Goal: Task Accomplishment & Management: Manage account settings

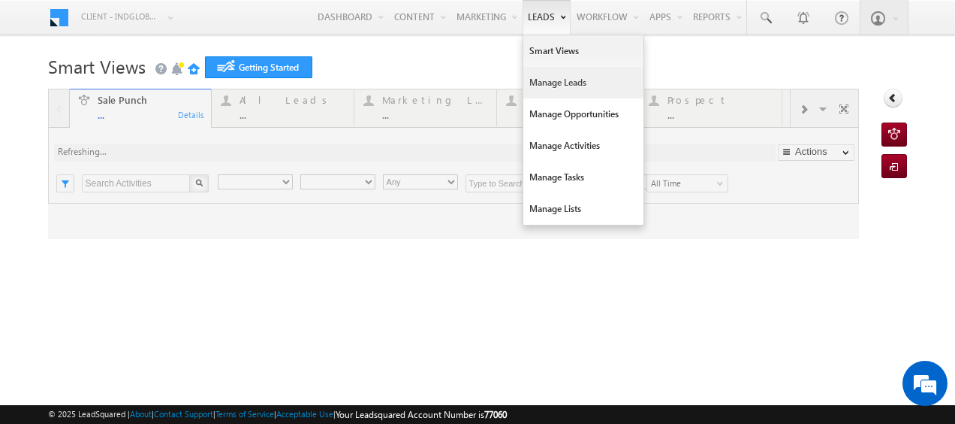
click at [540, 80] on link "Manage Leads" at bounding box center [584, 83] width 120 height 32
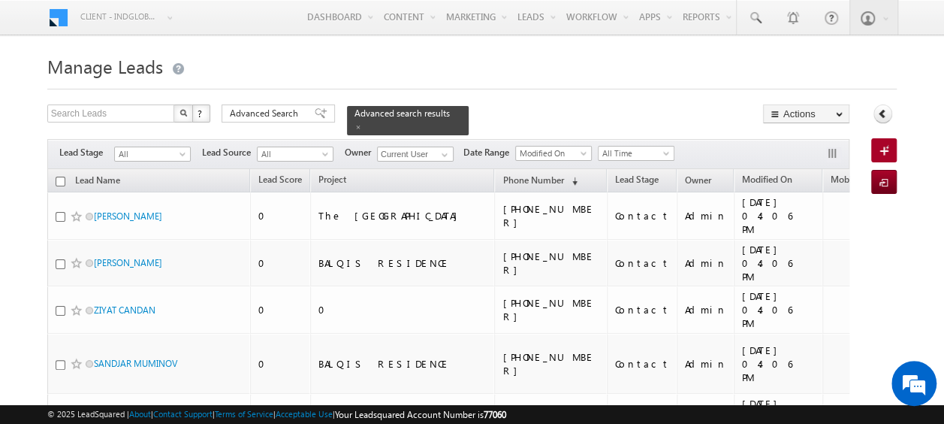
click at [59, 177] on input "checkbox" at bounding box center [61, 182] width 10 height 10
checkbox input "true"
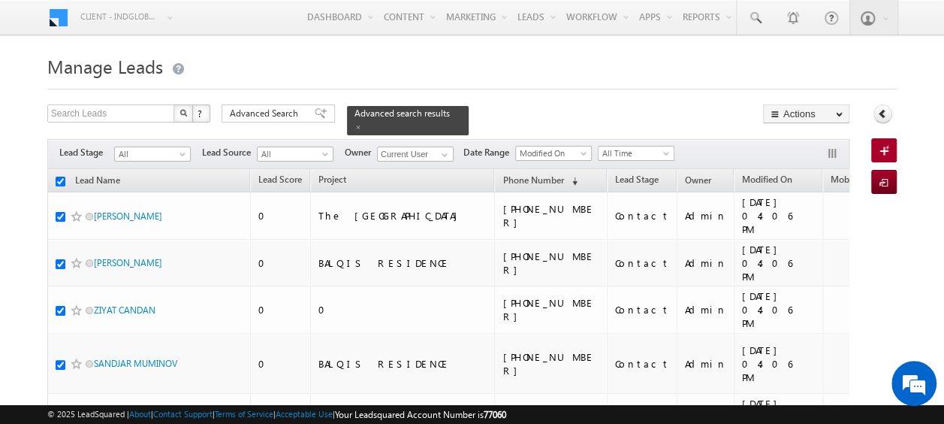
checkbox input "true"
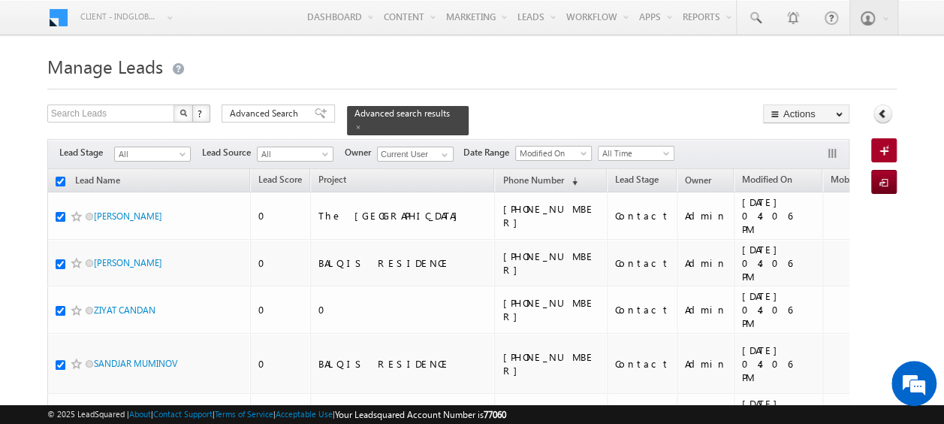
checkbox input "true"
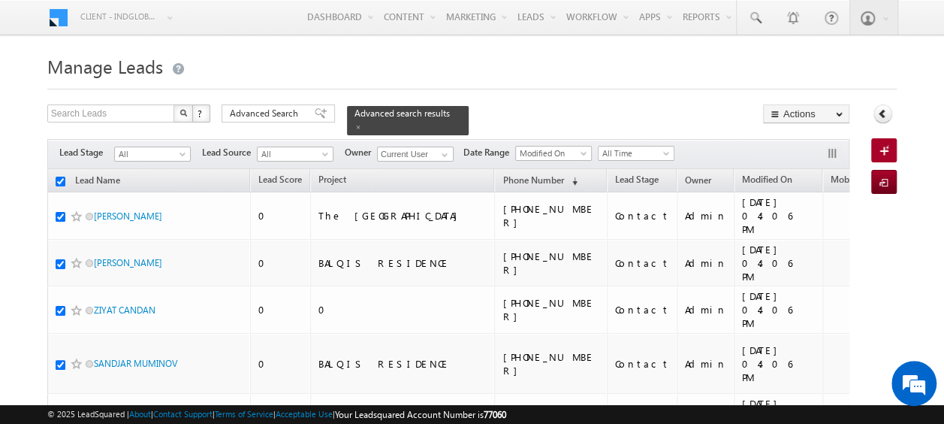
checkbox input "true"
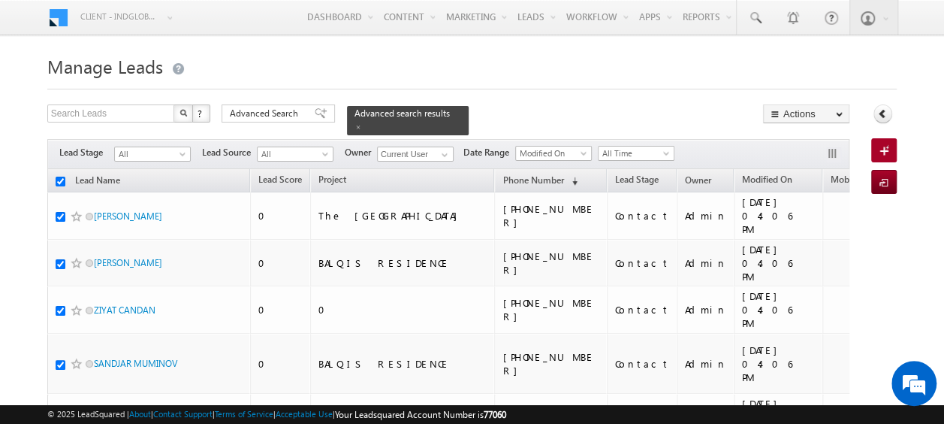
checkbox input "true"
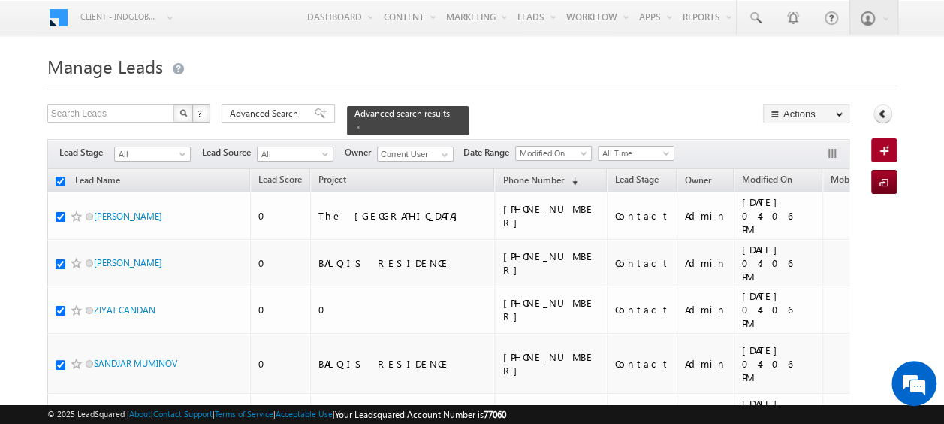
checkbox input "true"
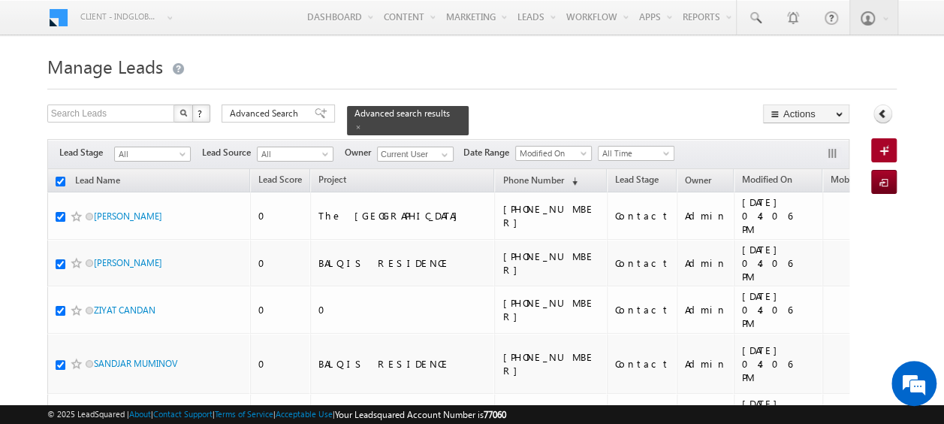
checkbox input "true"
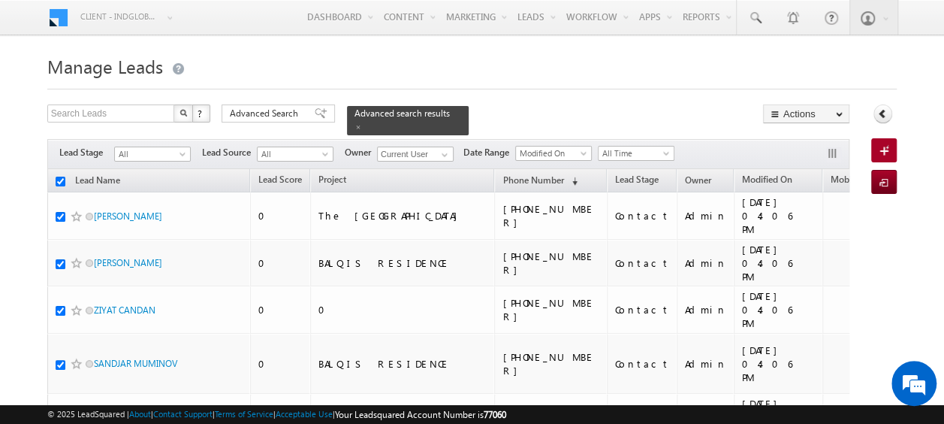
checkbox input "true"
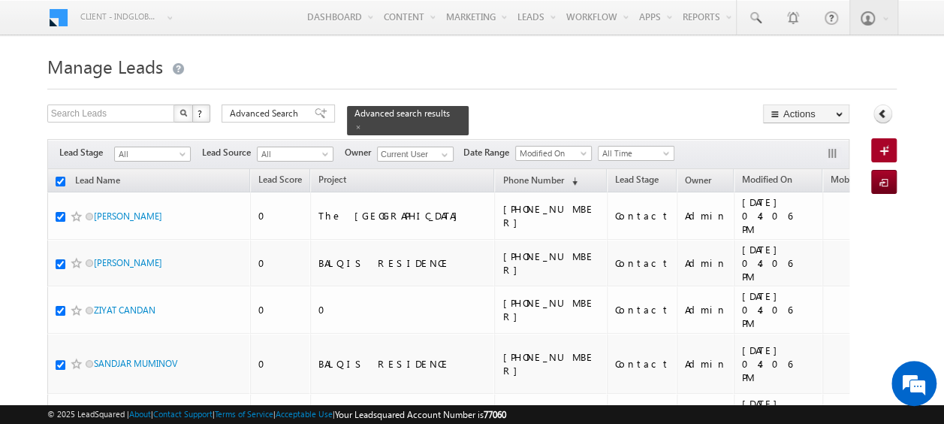
checkbox input "true"
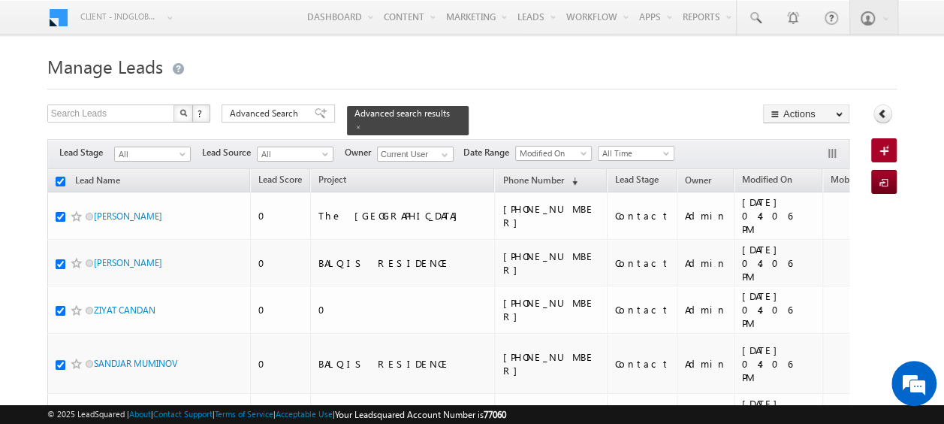
checkbox input "true"
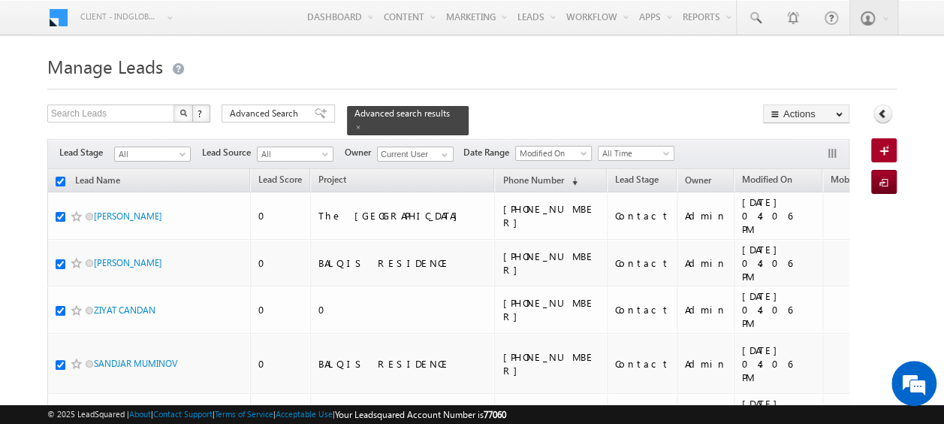
checkbox input "true"
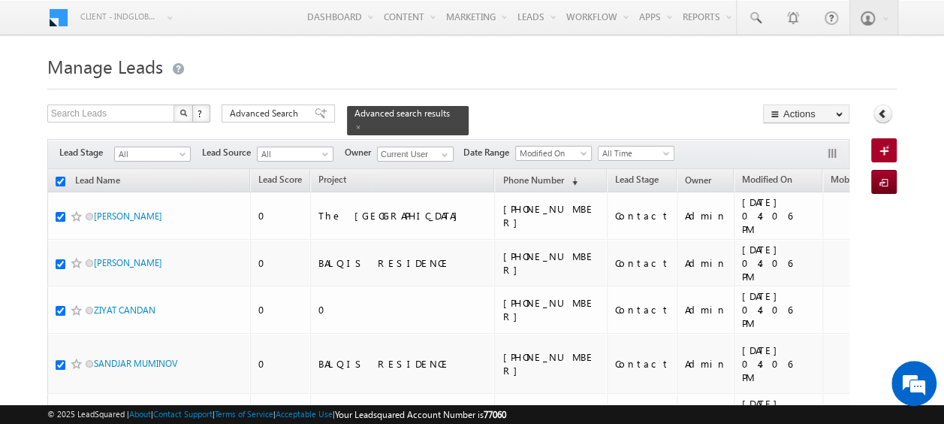
checkbox input "true"
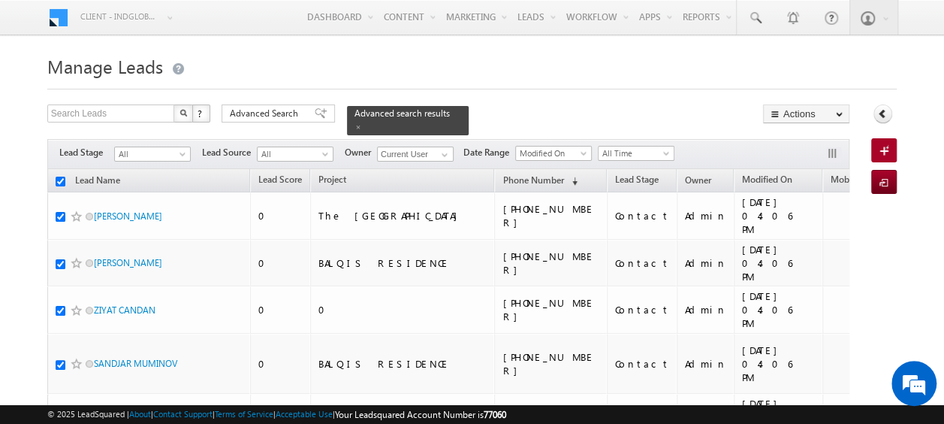
checkbox input "true"
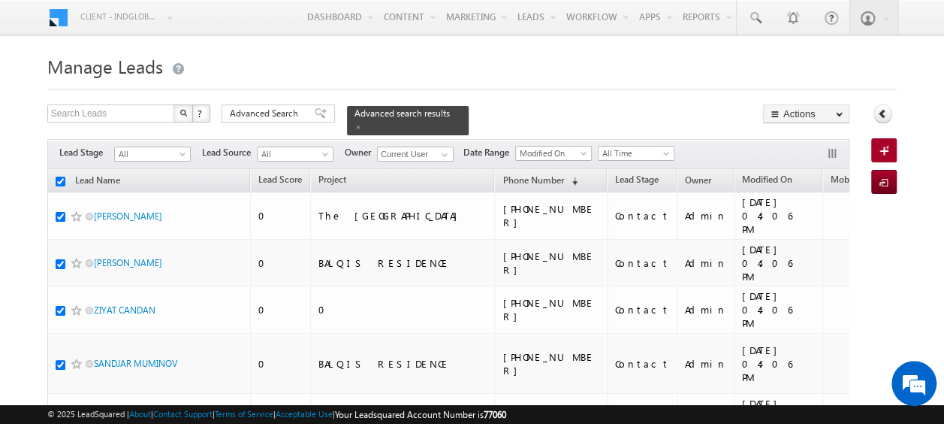
checkbox input "true"
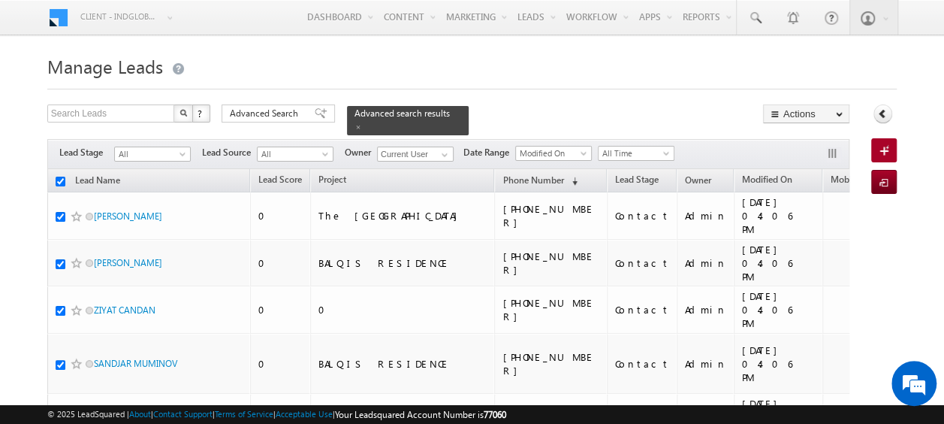
checkbox input "true"
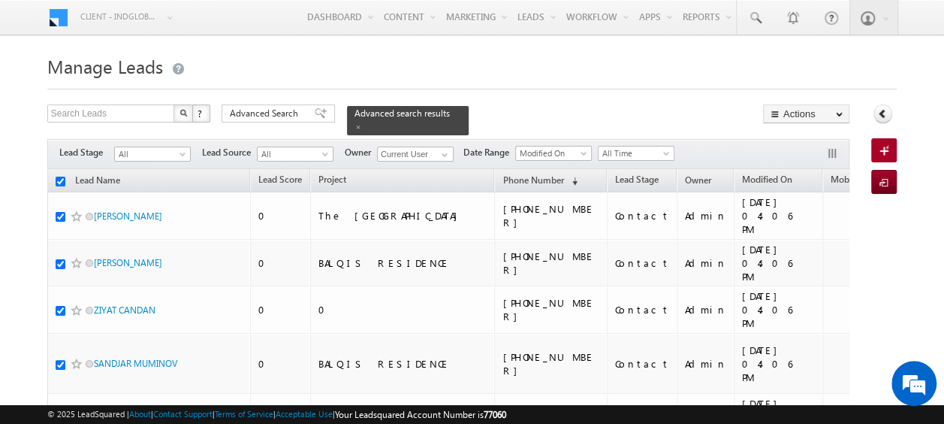
checkbox input "true"
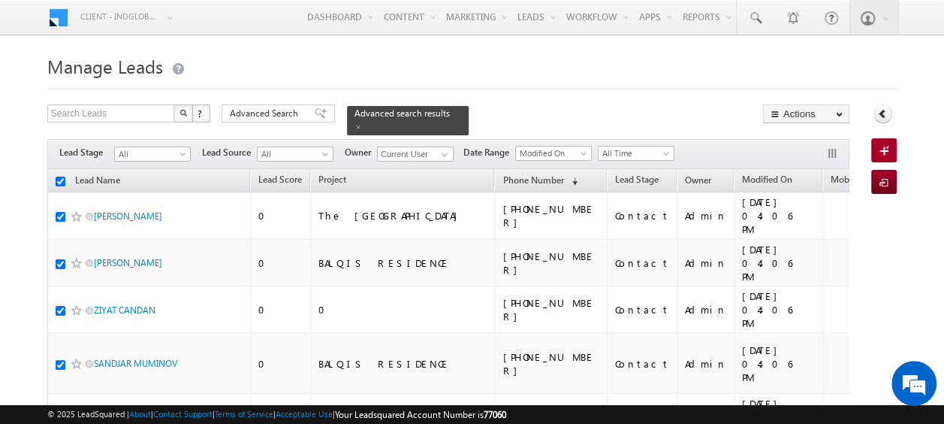
checkbox input "true"
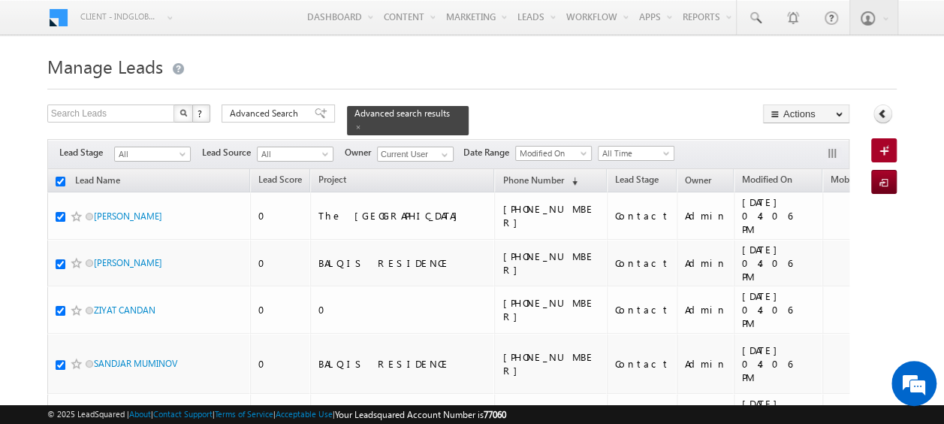
checkbox input "true"
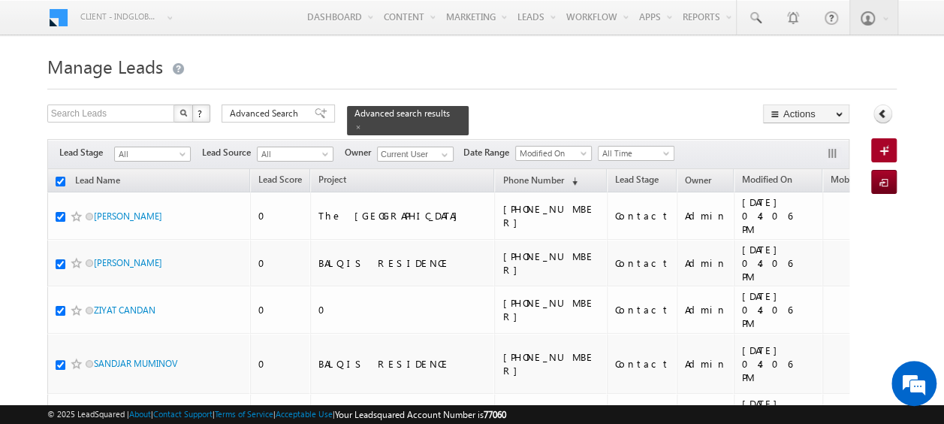
checkbox input "true"
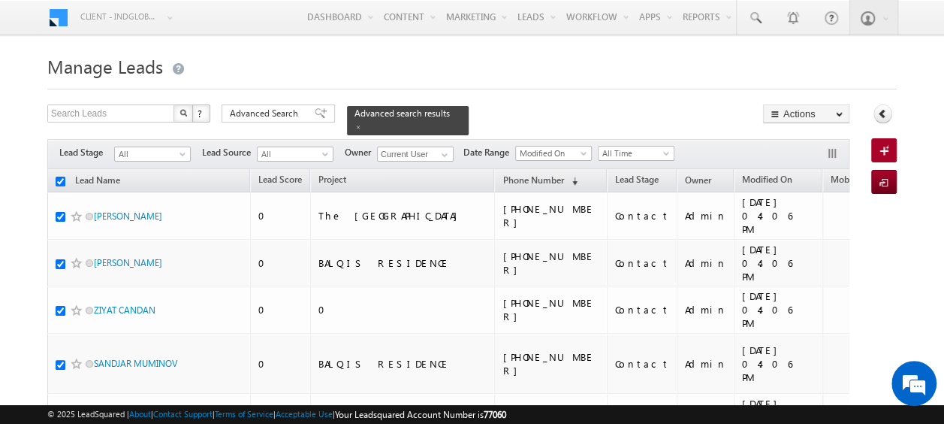
checkbox input "true"
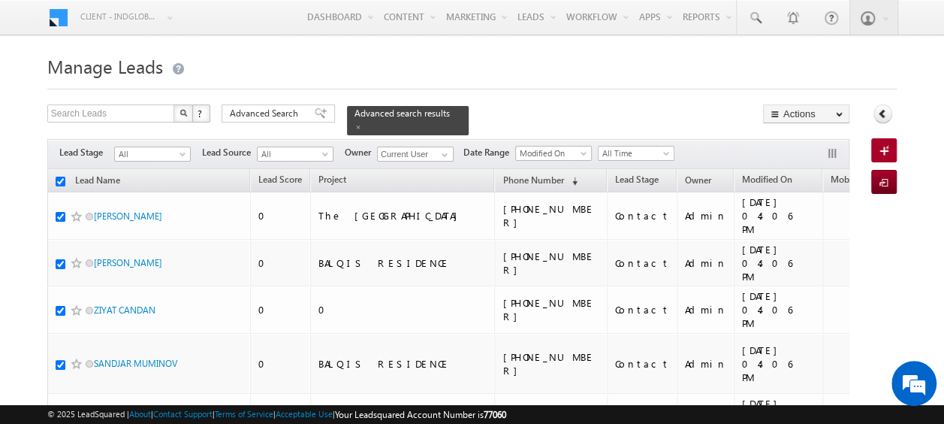
checkbox input "true"
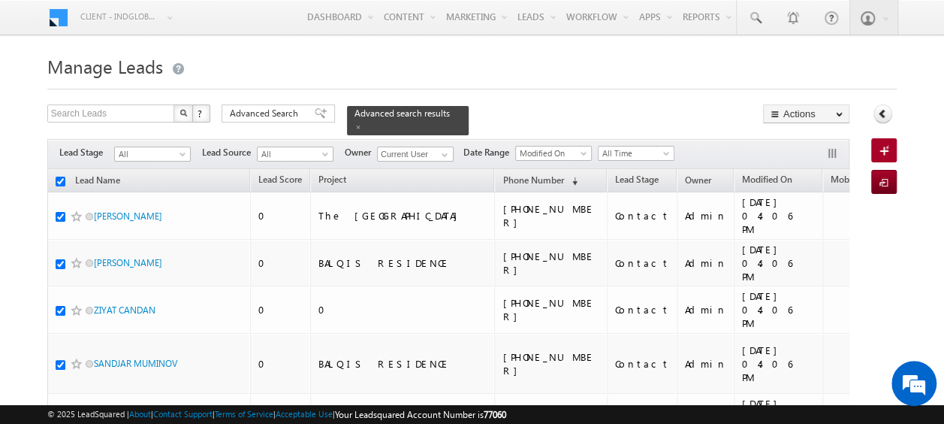
checkbox input "true"
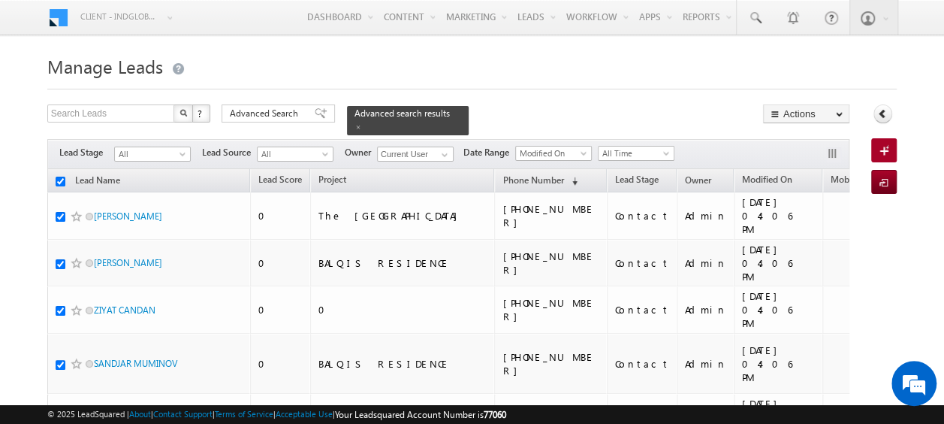
checkbox input "true"
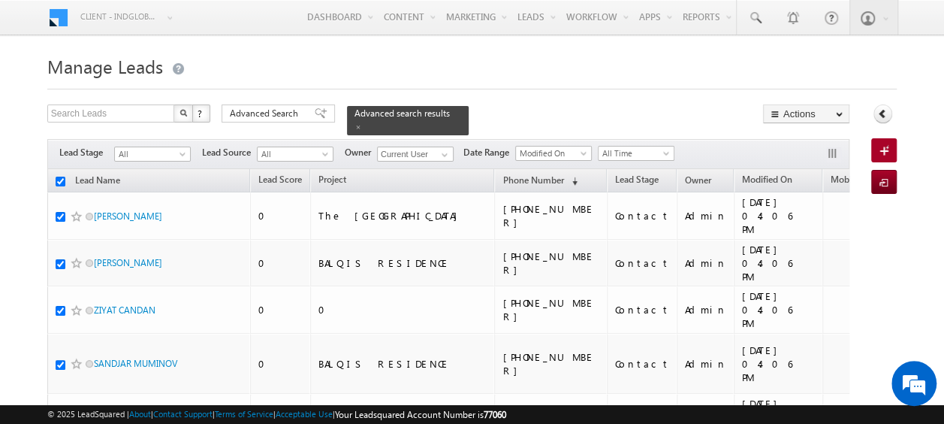
checkbox input "true"
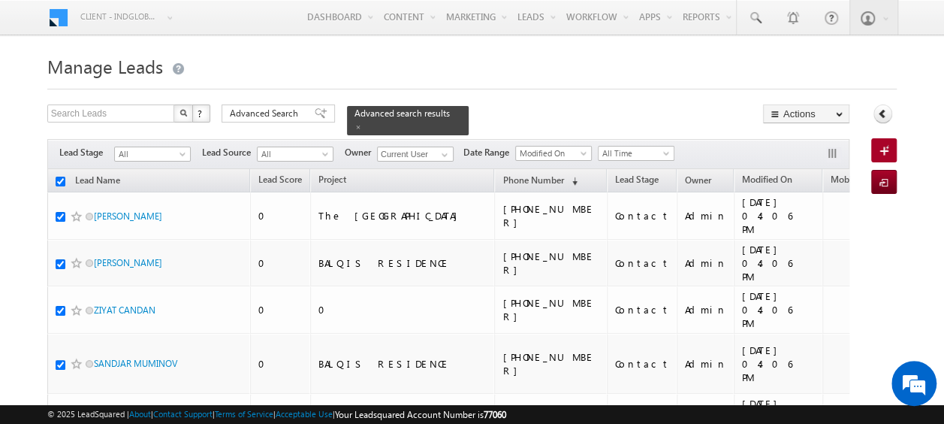
checkbox input "true"
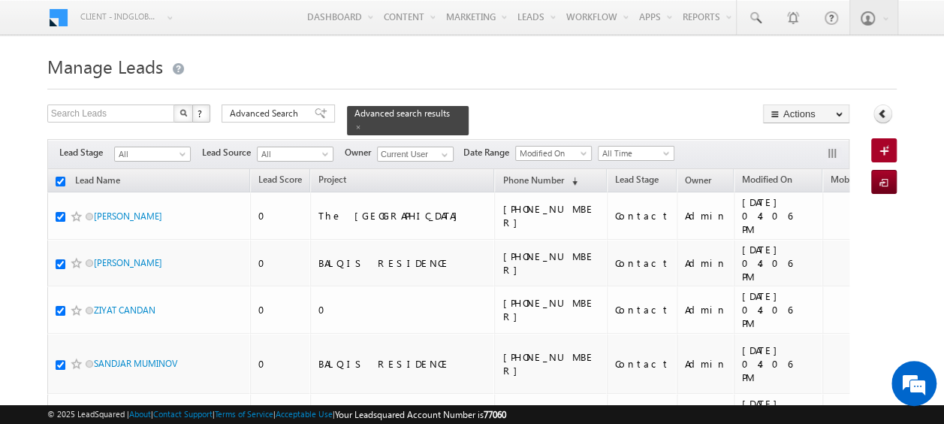
checkbox input "true"
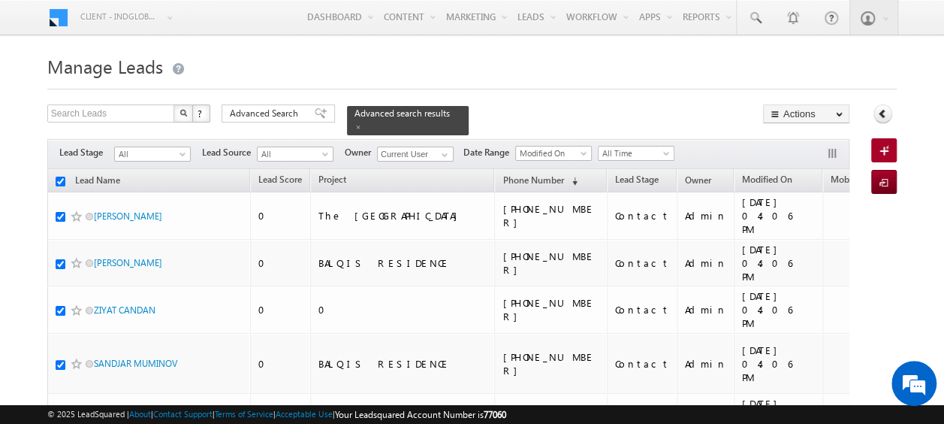
checkbox input "true"
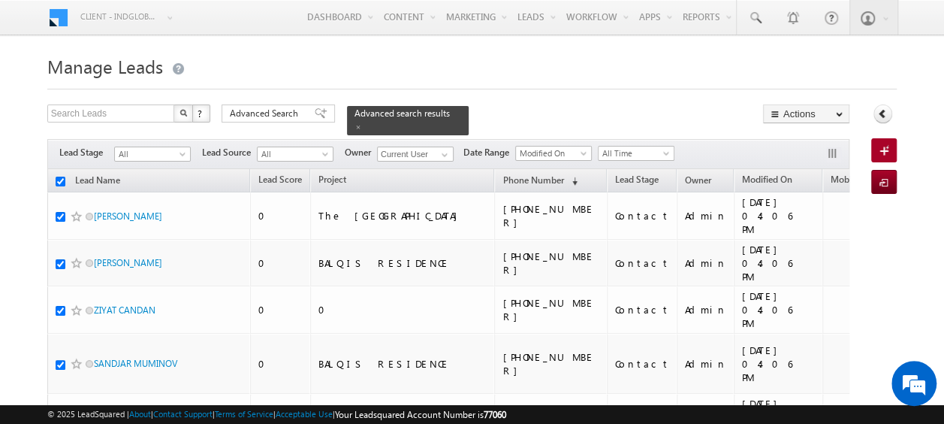
checkbox input "true"
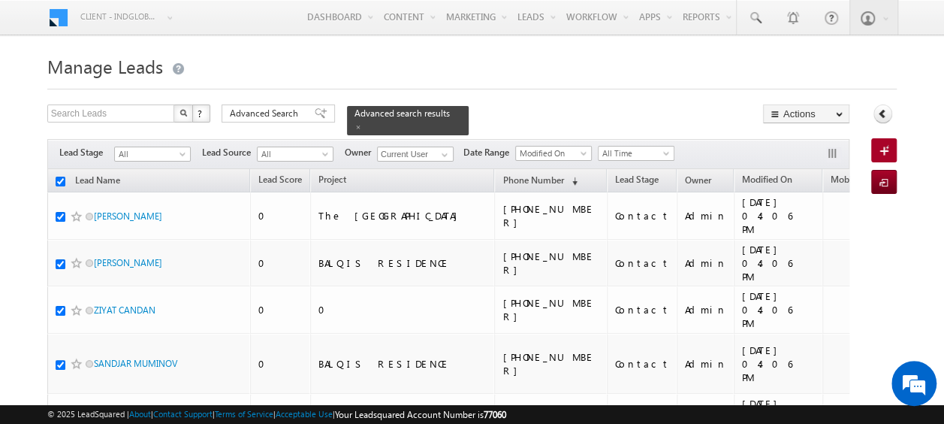
checkbox input "true"
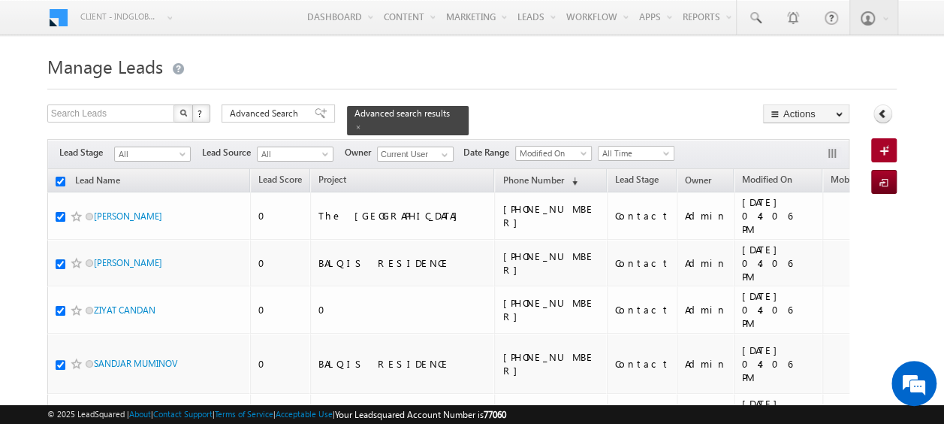
checkbox input "true"
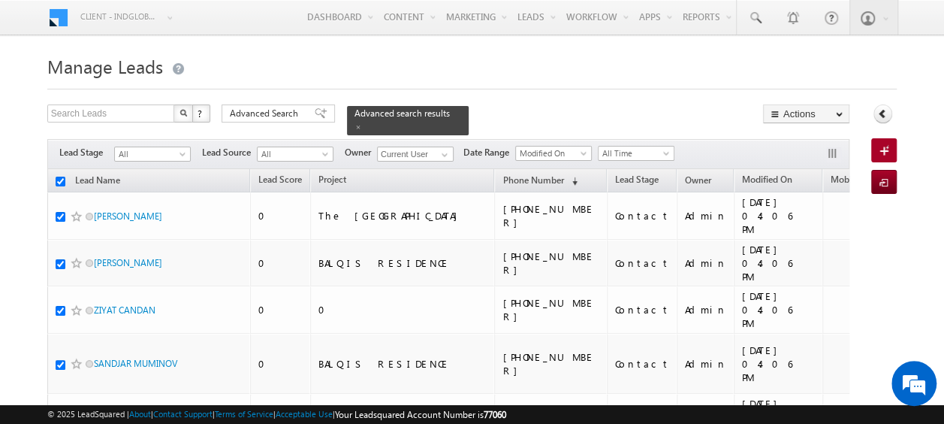
checkbox input "true"
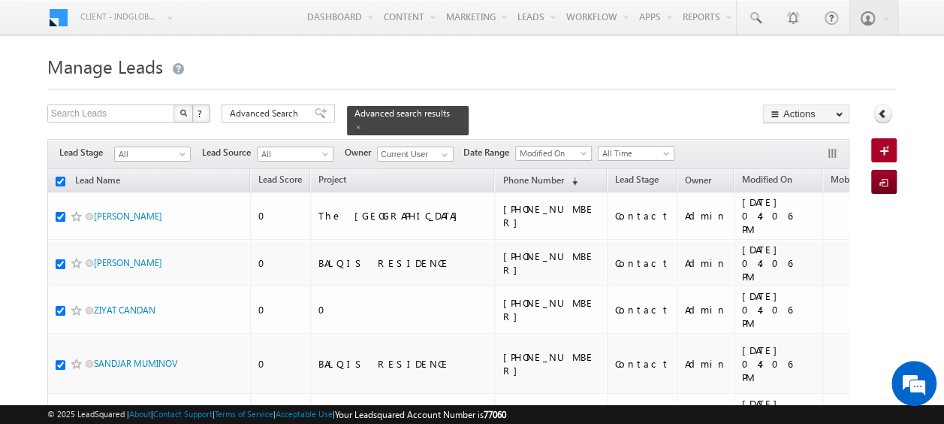
checkbox input "true"
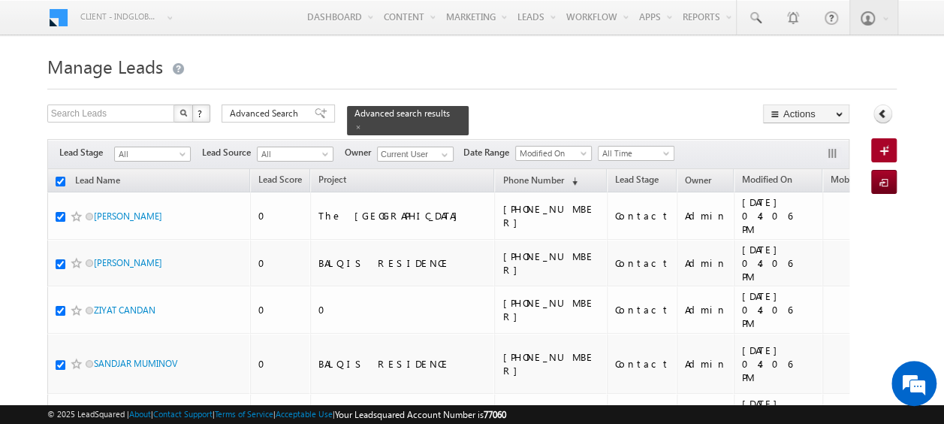
checkbox input "true"
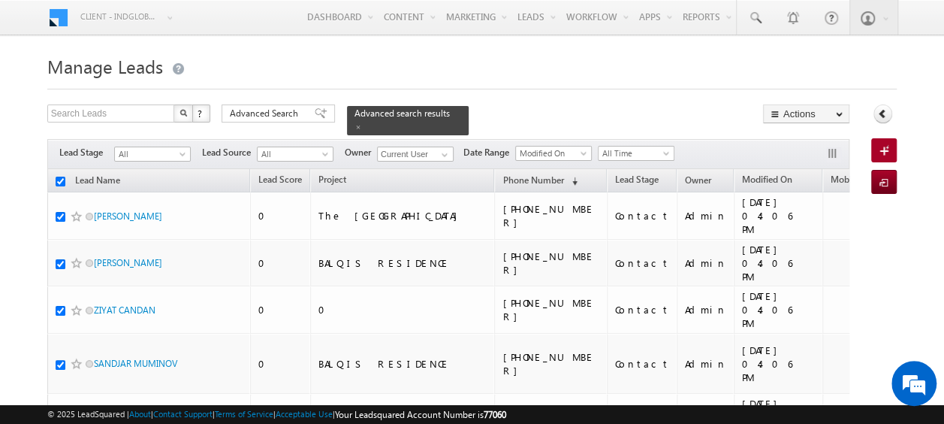
checkbox input "true"
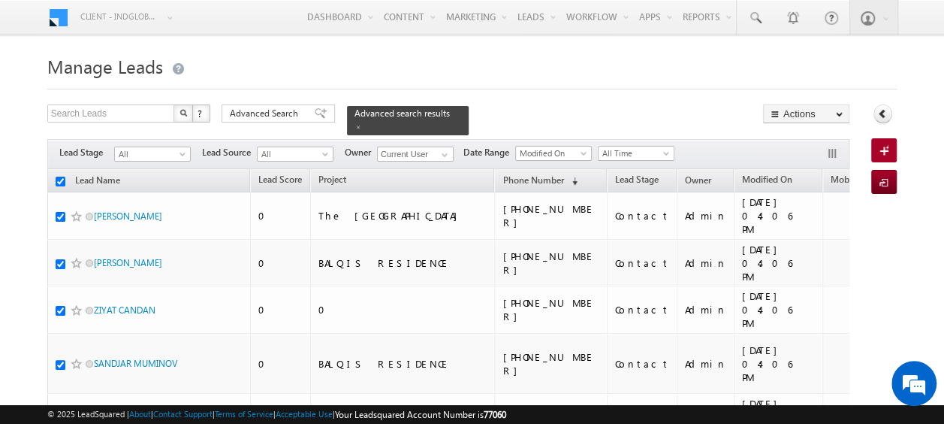
checkbox input "true"
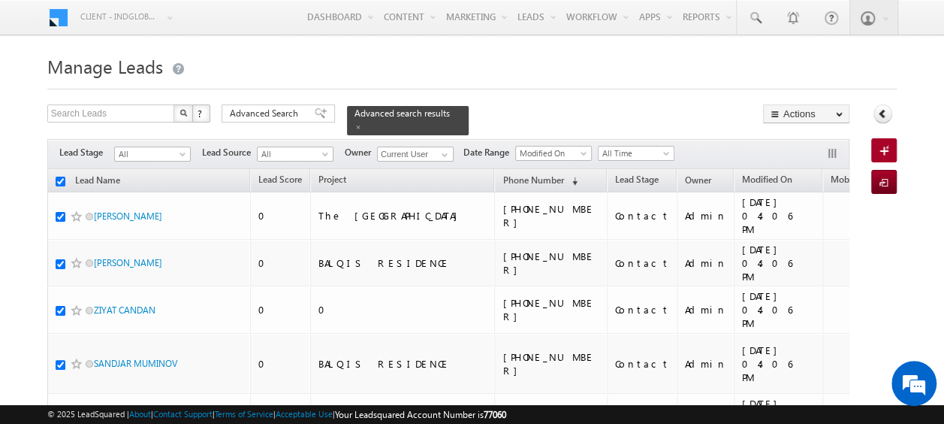
checkbox input "true"
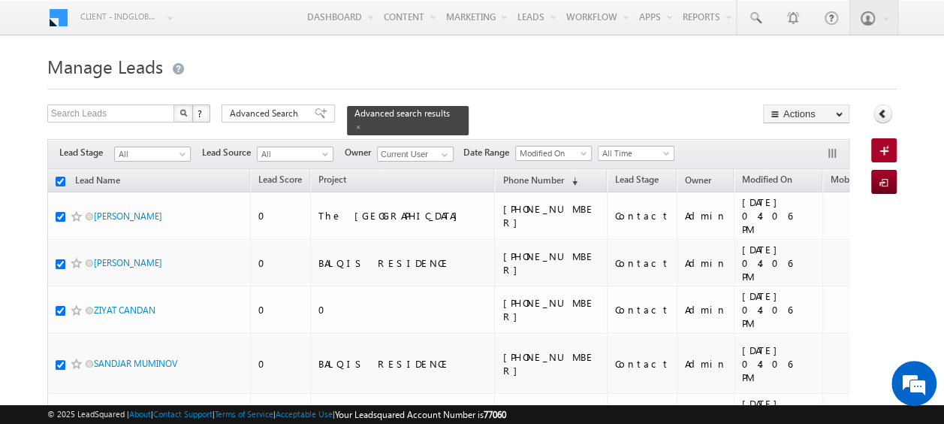
checkbox input "true"
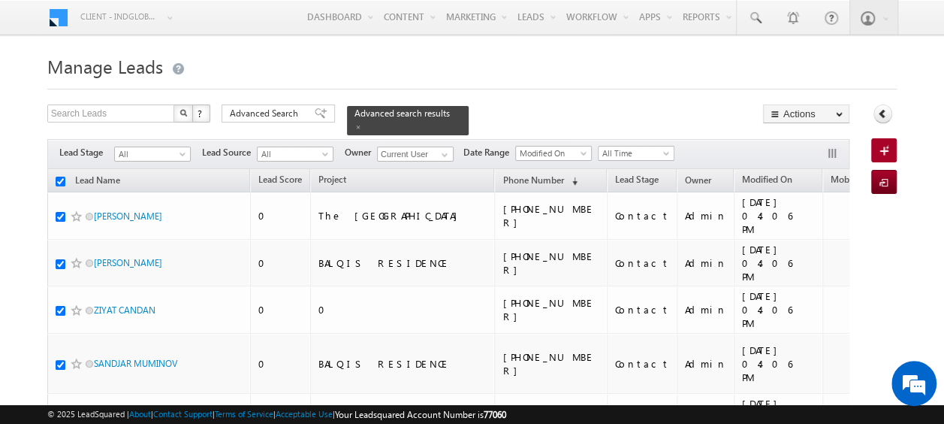
checkbox input "true"
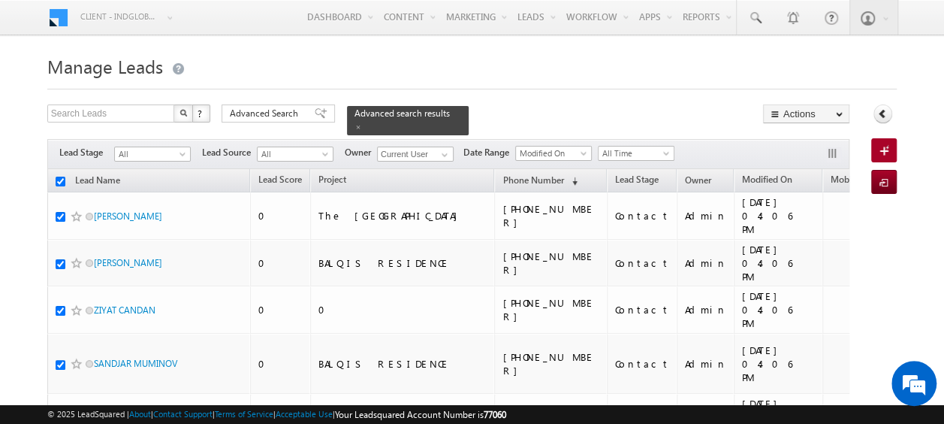
checkbox input "true"
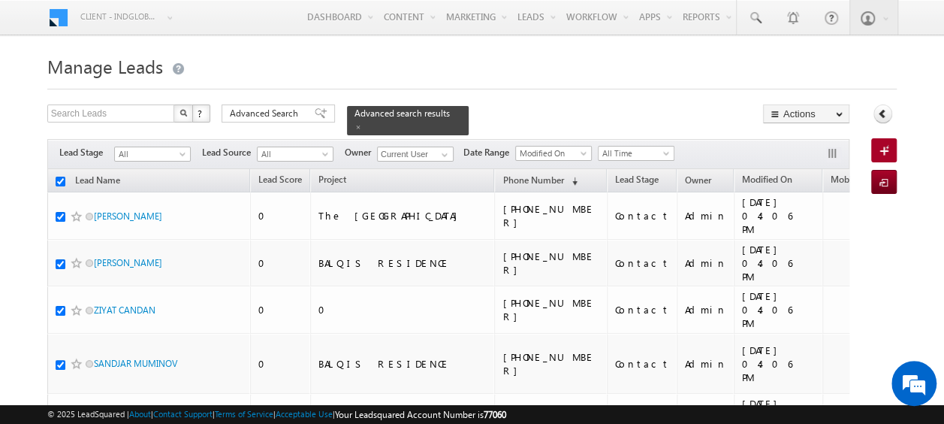
checkbox input "true"
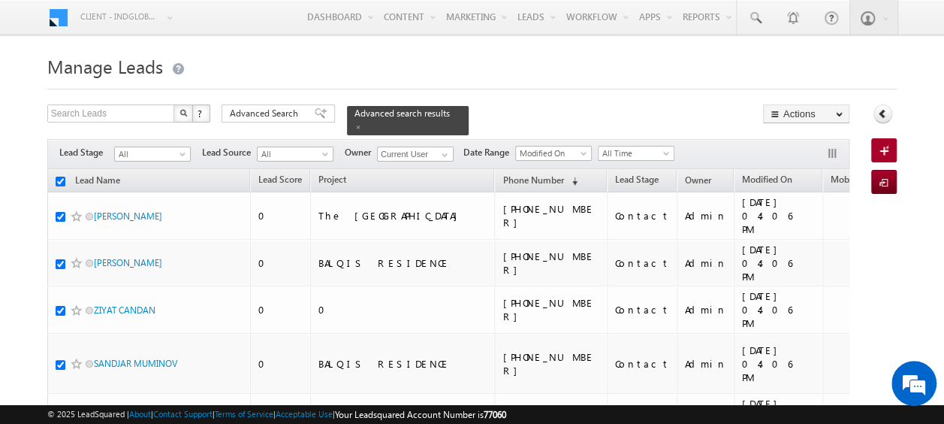
checkbox input "true"
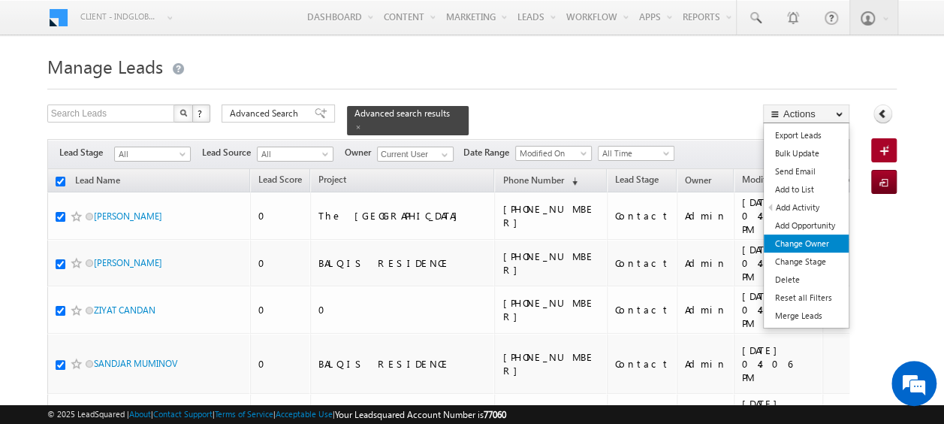
click at [798, 240] on link "Change Owner" at bounding box center [806, 243] width 85 height 18
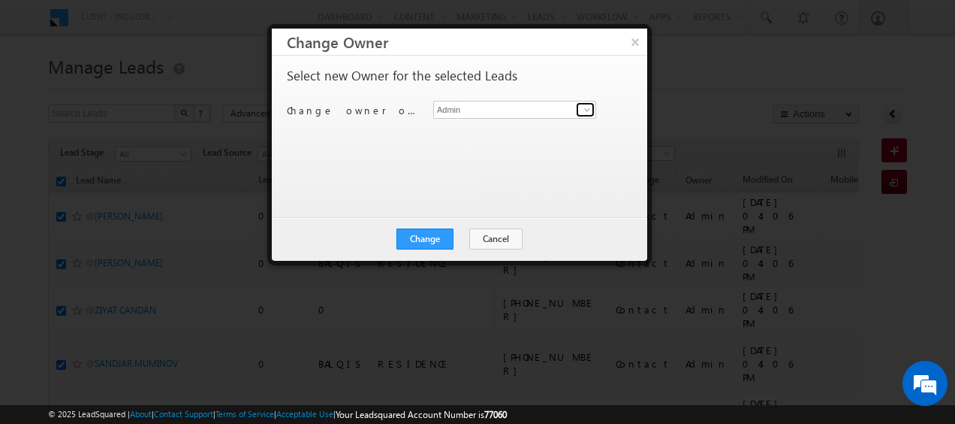
click at [584, 110] on span at bounding box center [587, 110] width 12 height 12
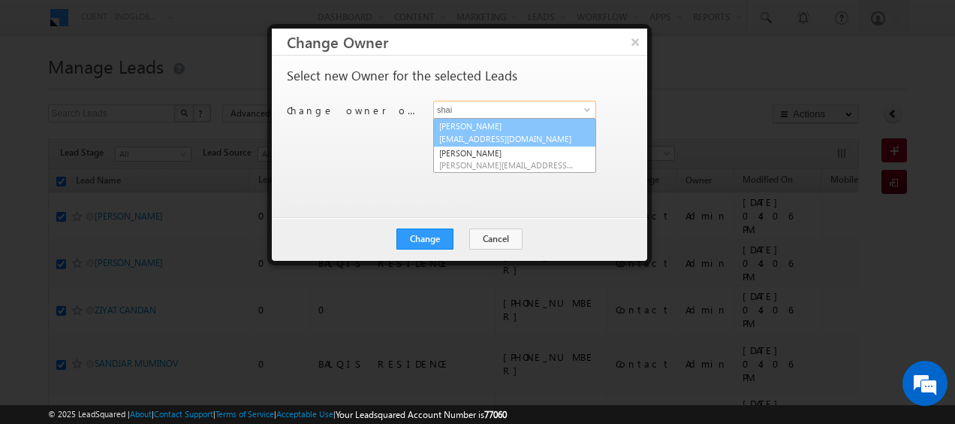
click at [514, 123] on link "[PERSON_NAME] [PERSON_NAME][EMAIL_ADDRESS][DOMAIN_NAME]" at bounding box center [514, 132] width 163 height 29
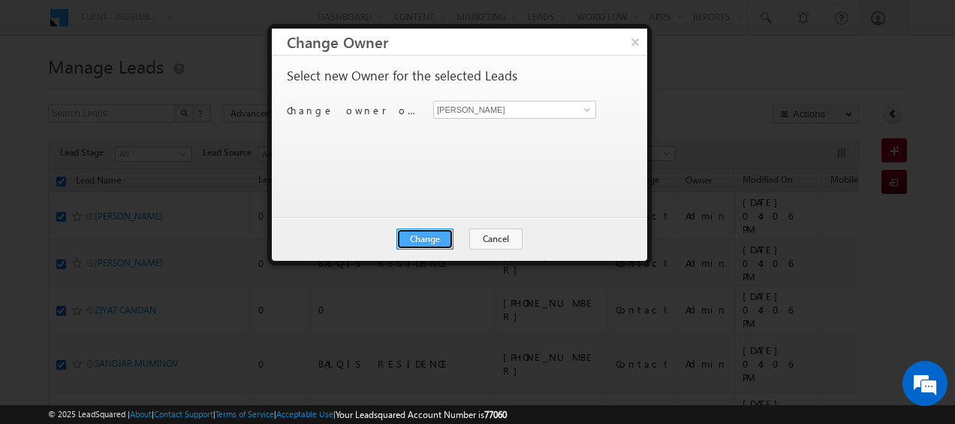
click at [427, 231] on button "Change" at bounding box center [425, 238] width 57 height 21
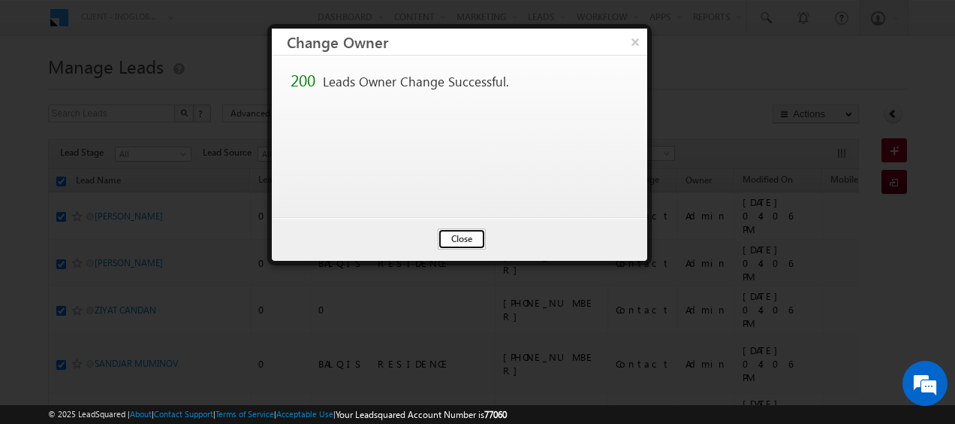
click at [452, 234] on button "Close" at bounding box center [462, 238] width 48 height 21
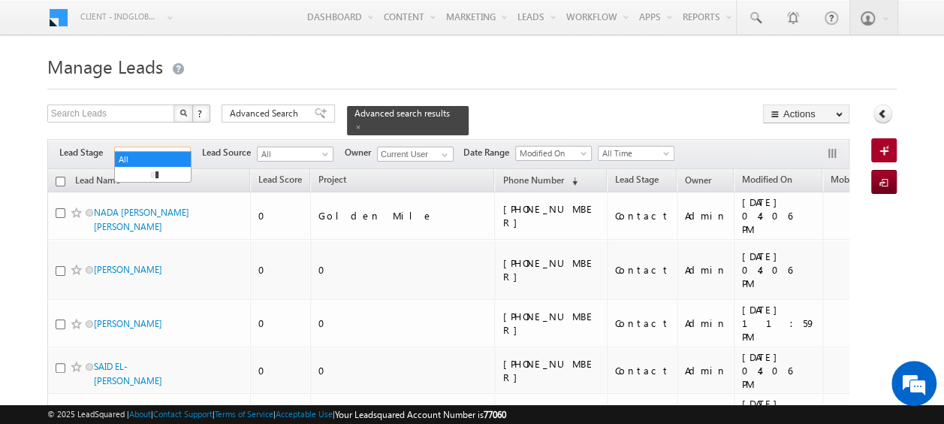
click at [184, 151] on span at bounding box center [184, 157] width 12 height 12
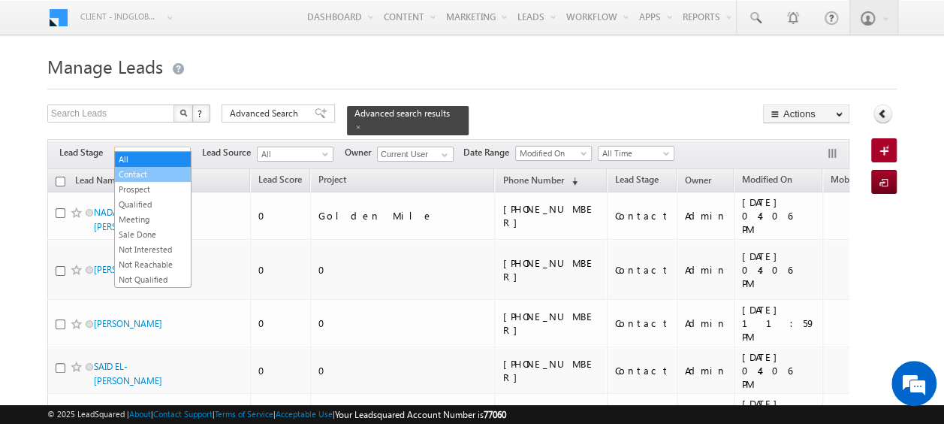
click at [138, 173] on link "Contact" at bounding box center [153, 175] width 76 height 14
